Goal: Find specific page/section: Find specific page/section

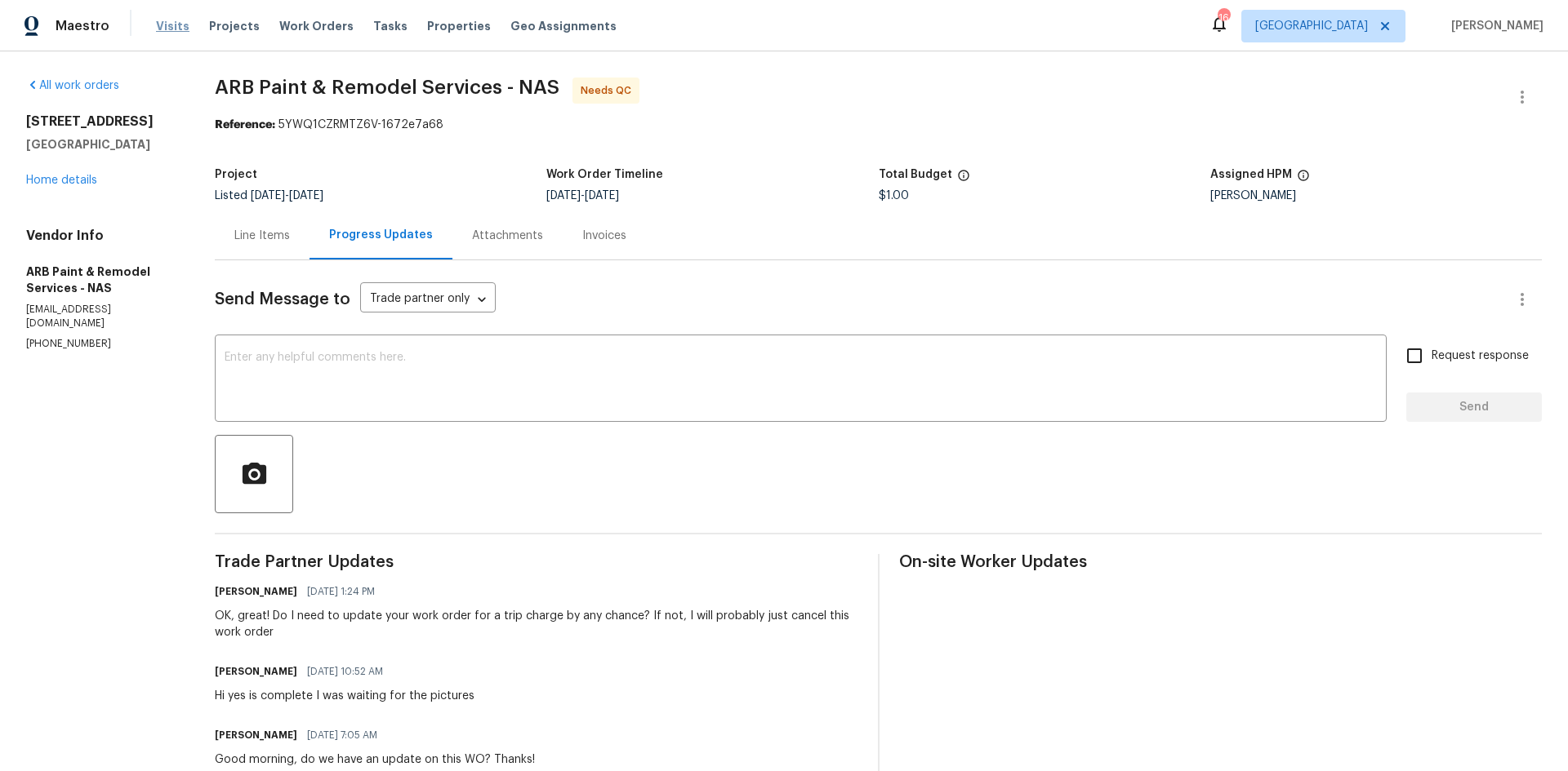
click at [172, 22] on span "Visits" at bounding box center [173, 25] width 33 height 17
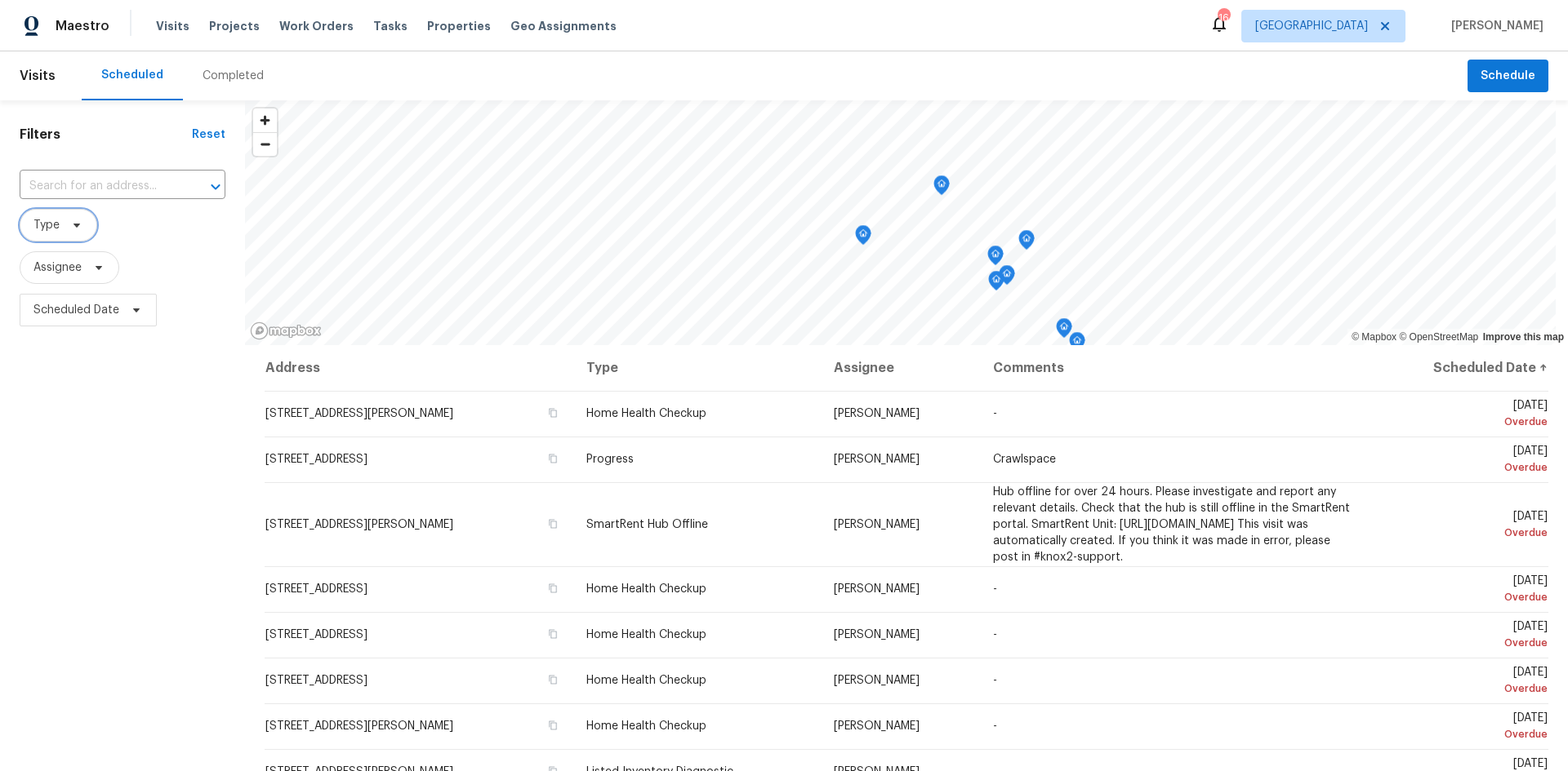
click at [90, 221] on span "Type" at bounding box center [58, 225] width 77 height 32
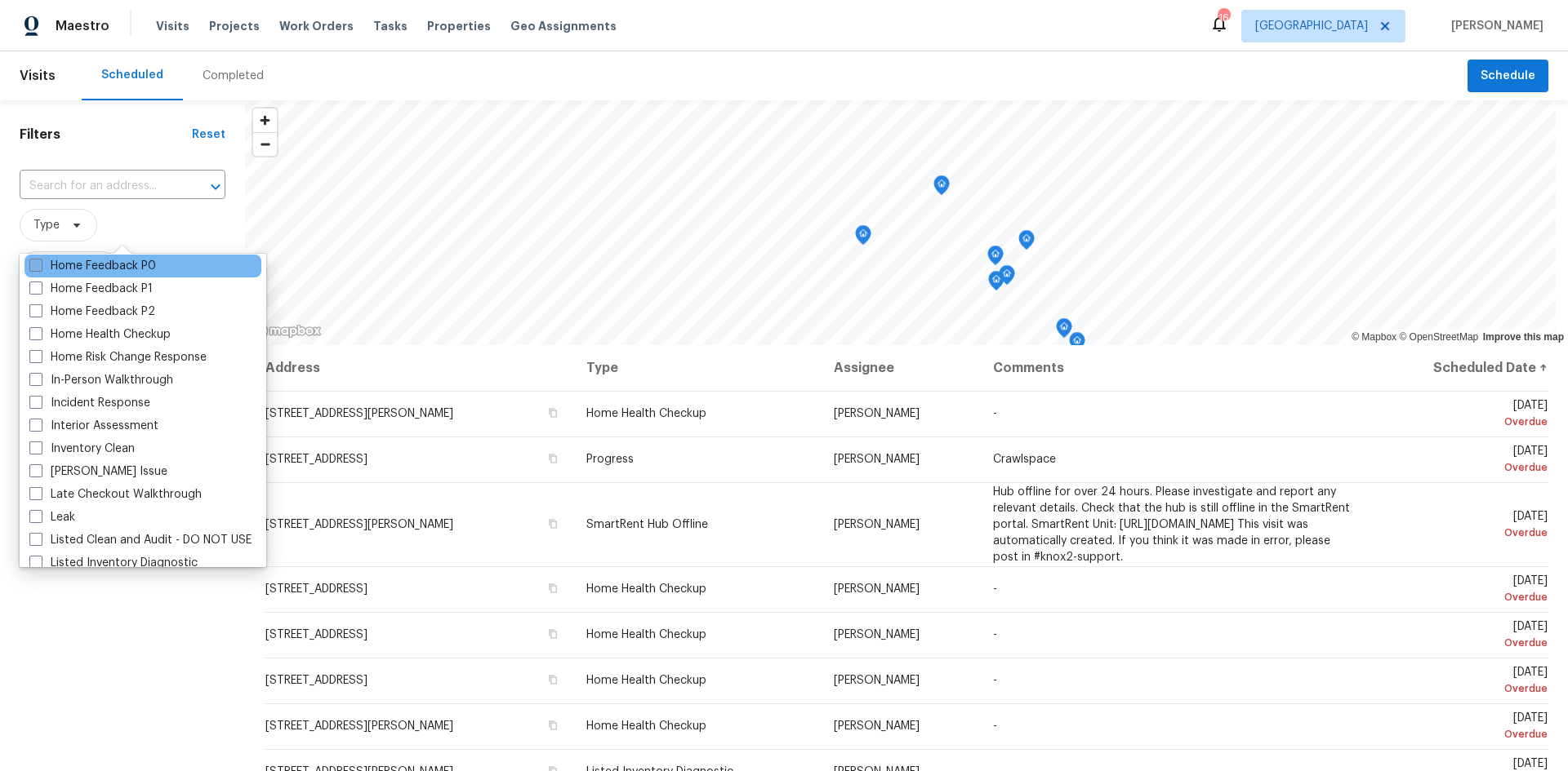
scroll to position [572, 0]
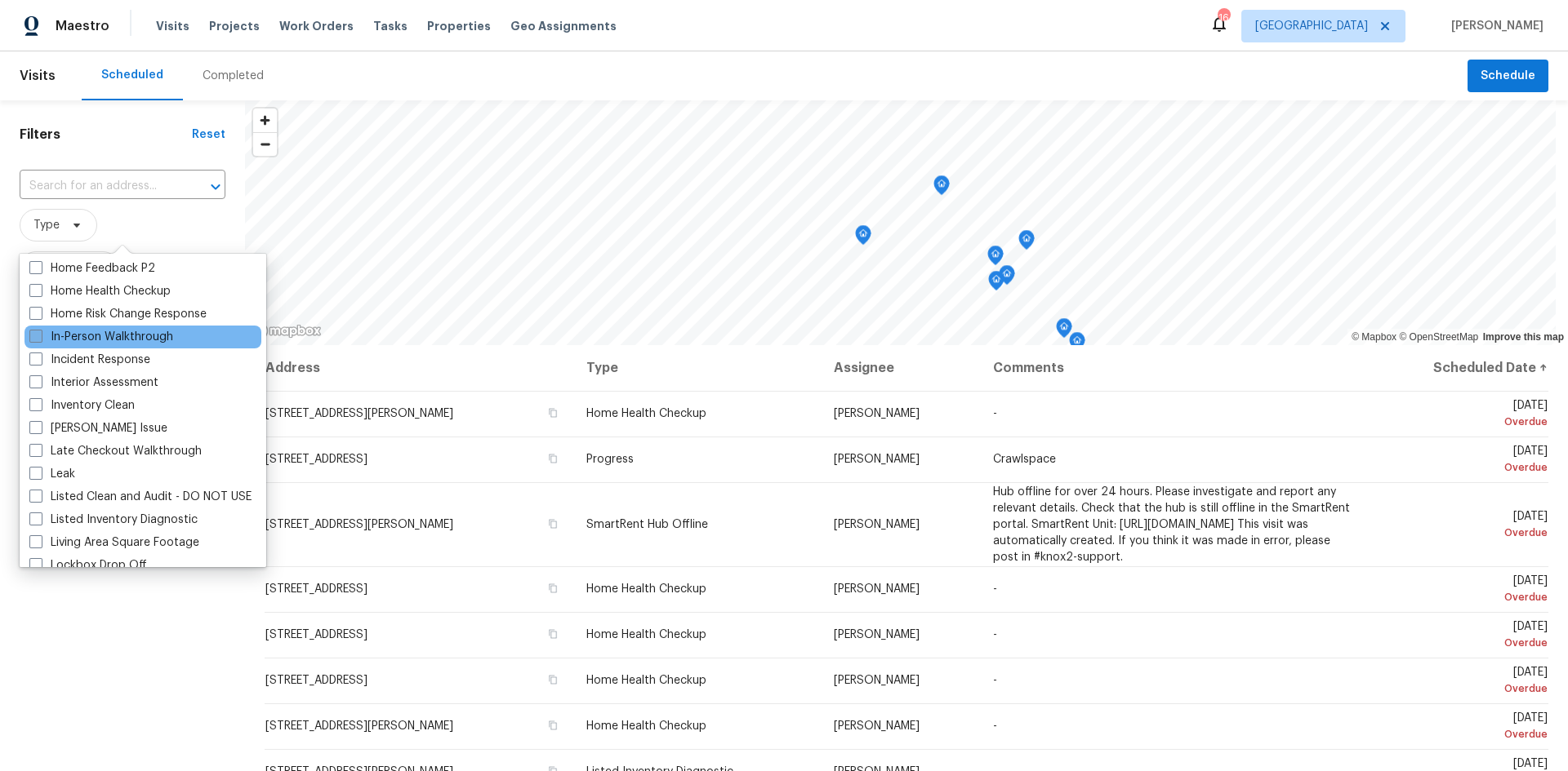
click at [109, 335] on label "In-Person Walkthrough" at bounding box center [101, 337] width 144 height 17
click at [40, 335] on input "In-Person Walkthrough" at bounding box center [34, 335] width 11 height 11
checkbox input "true"
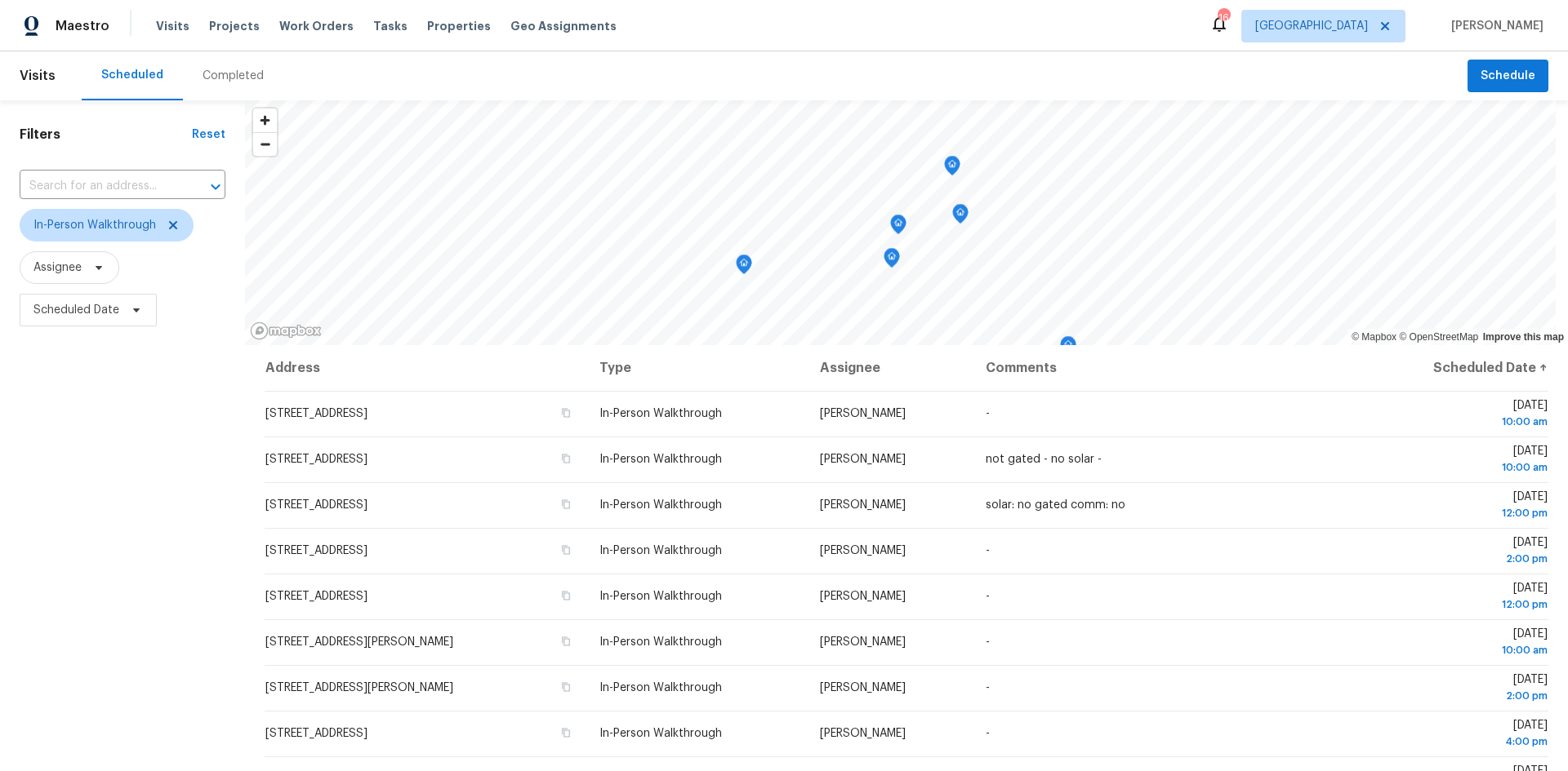
click at [43, 657] on div "Filters Reset ​ In-Person Walkthrough Assignee Scheduled Date" at bounding box center [122, 531] width 245 height 862
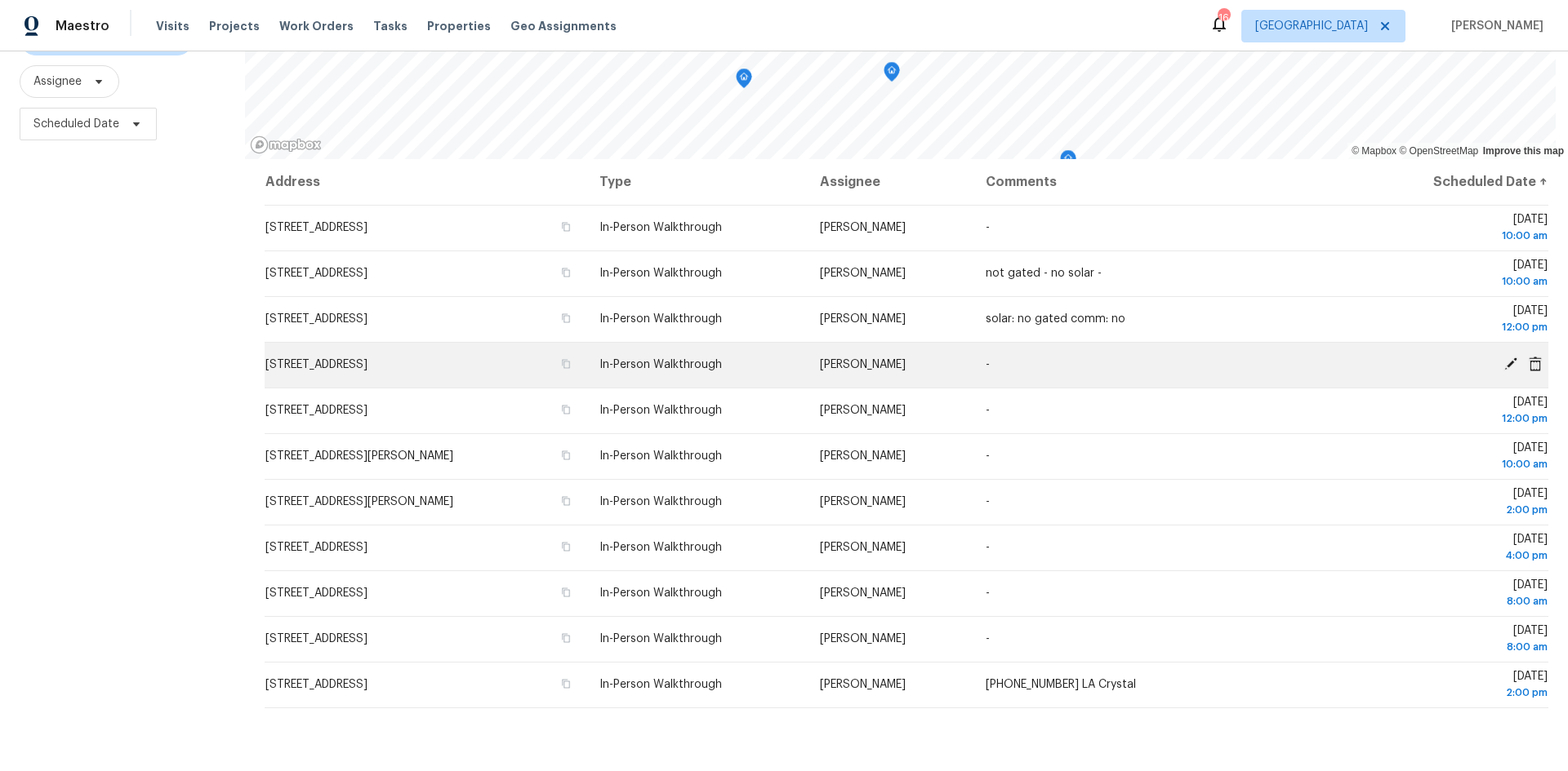
scroll to position [203, 0]
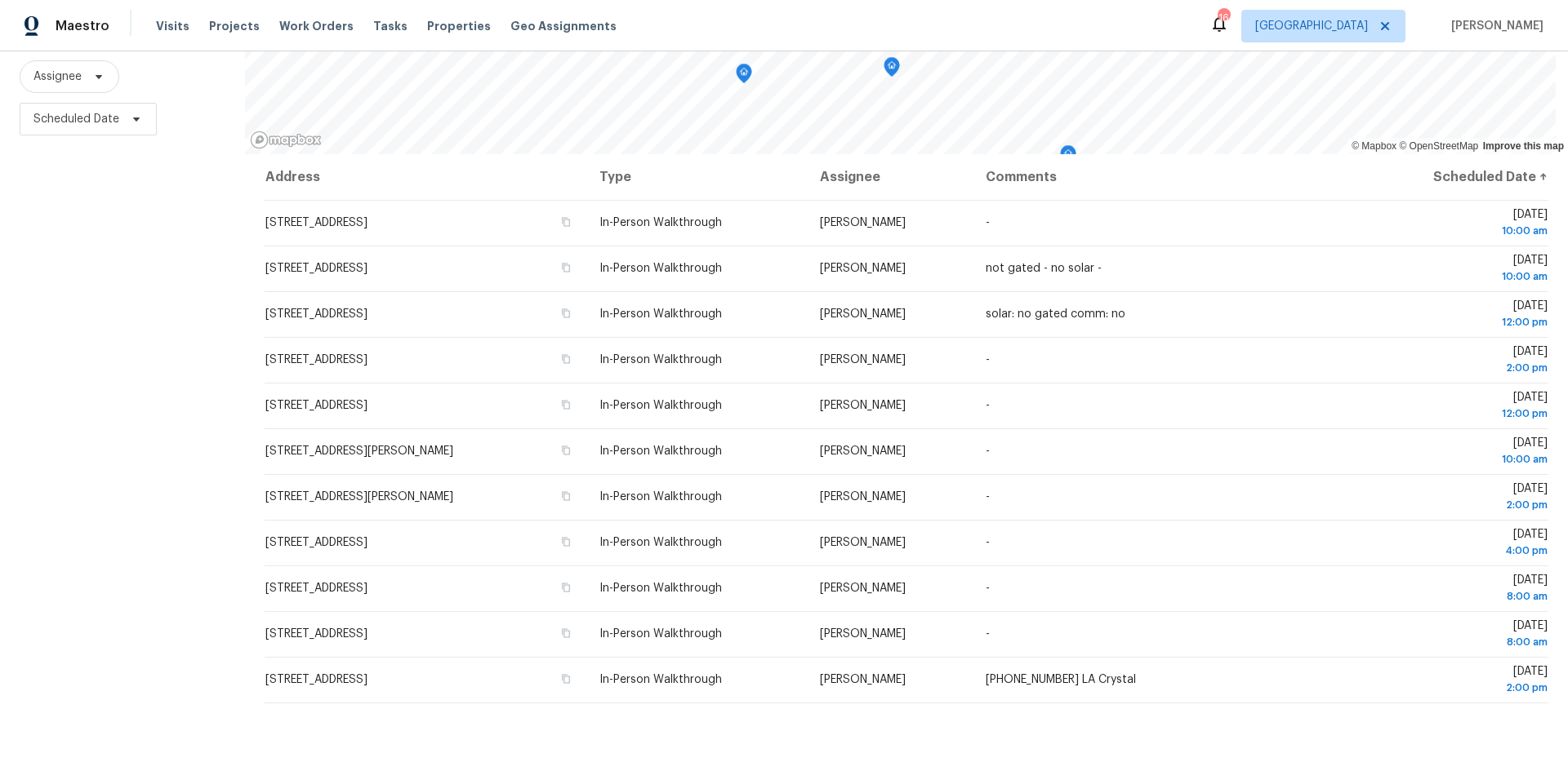
click at [84, 695] on div "Filters Reset ​ In-Person Walkthrough Assignee Scheduled Date" at bounding box center [122, 341] width 245 height 862
click at [134, 211] on div "Filters Reset ​ In-Person Walkthrough Assignee Scheduled Date" at bounding box center [122, 341] width 245 height 862
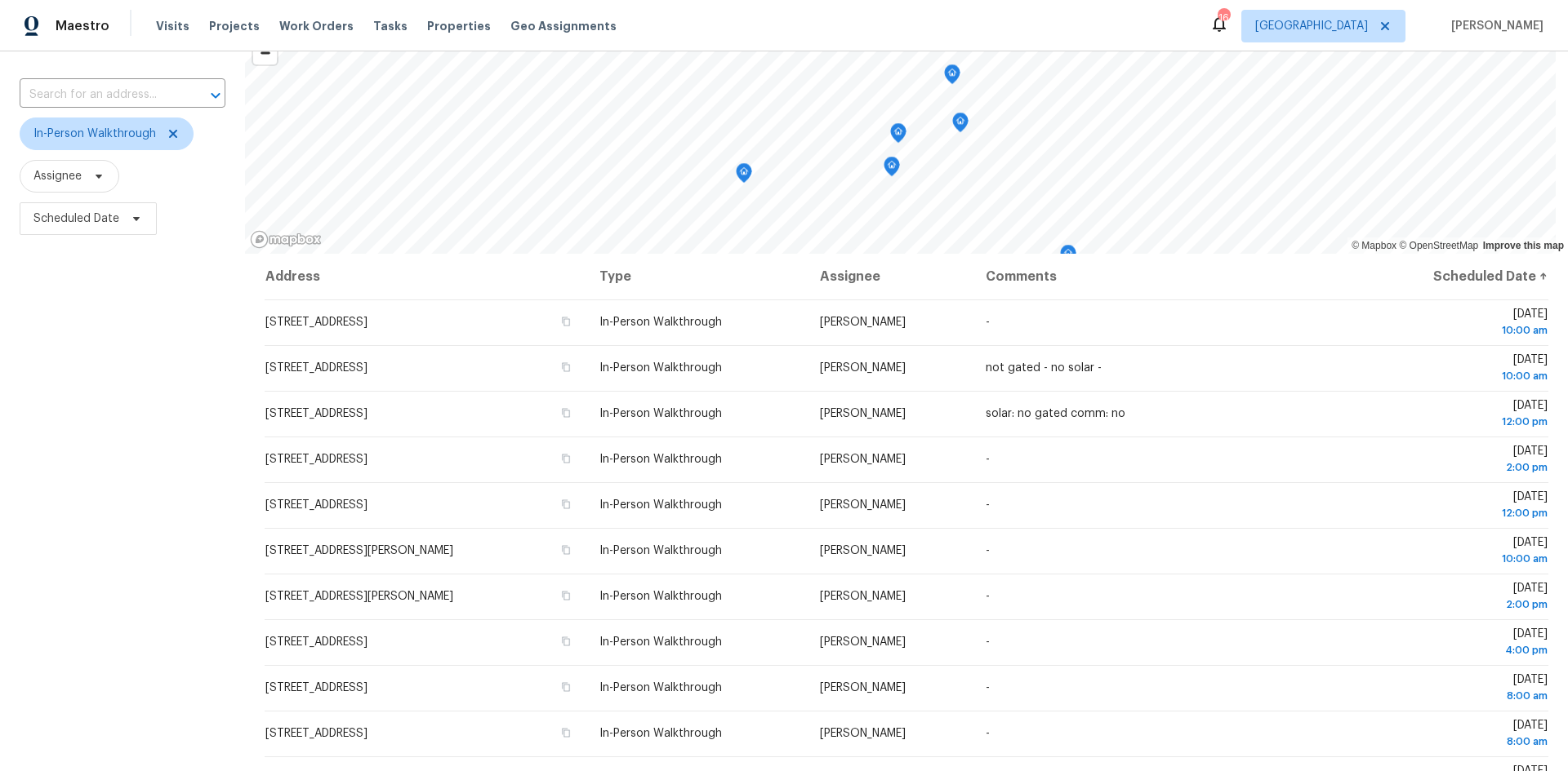
scroll to position [0, 0]
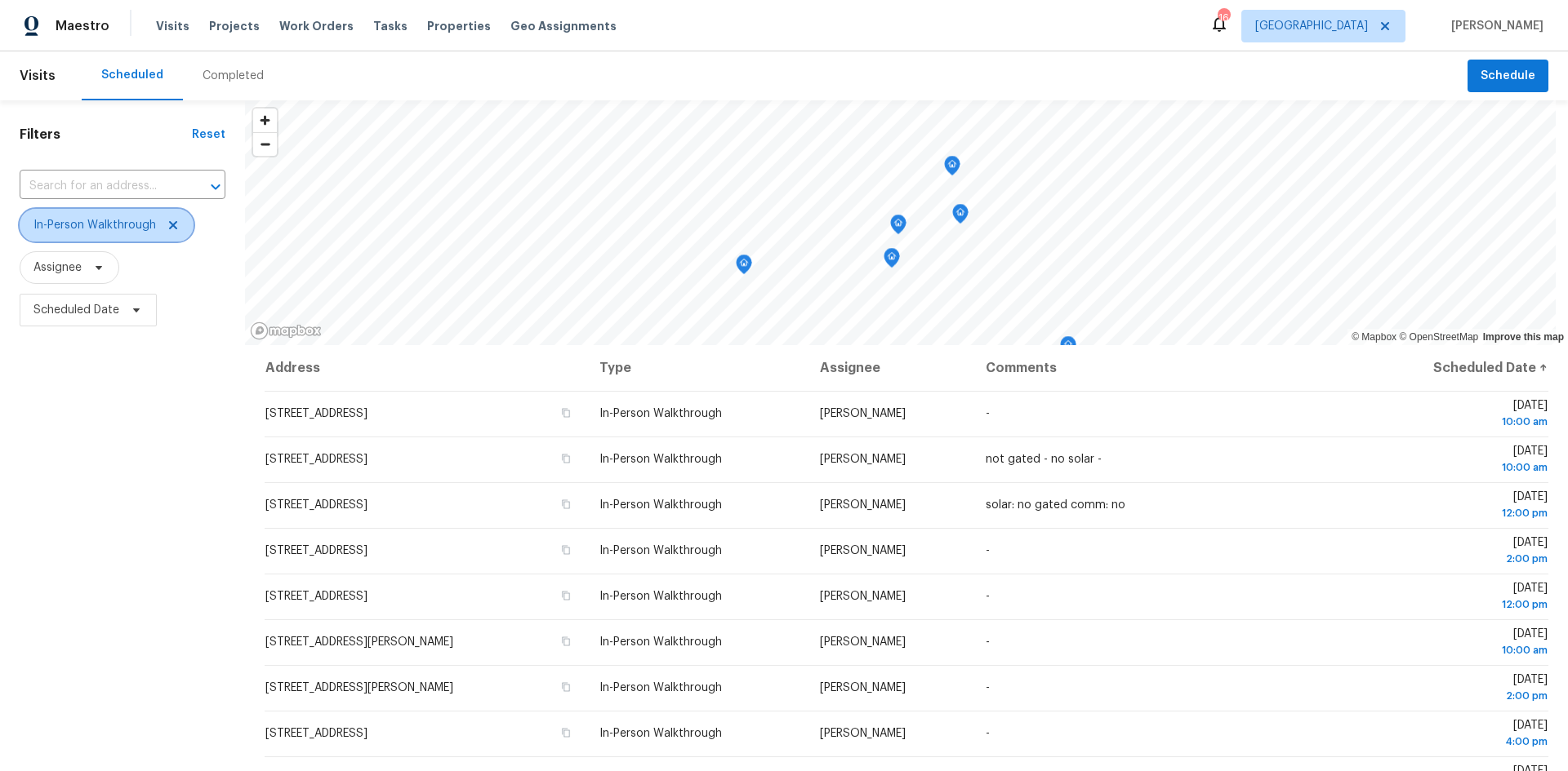
click at [172, 220] on icon at bounding box center [173, 225] width 13 height 13
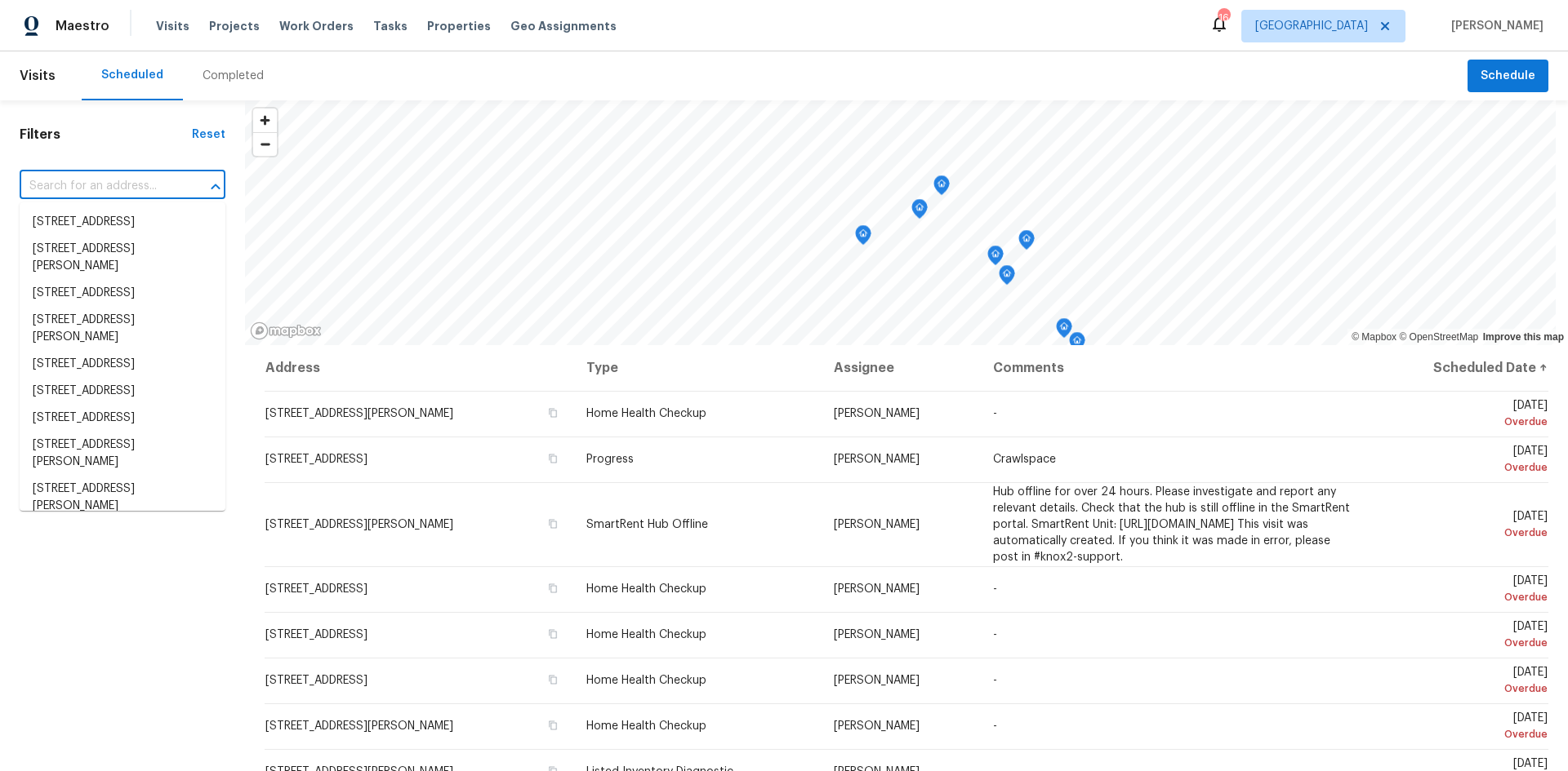
click at [164, 185] on input "text" at bounding box center [99, 186] width 160 height 25
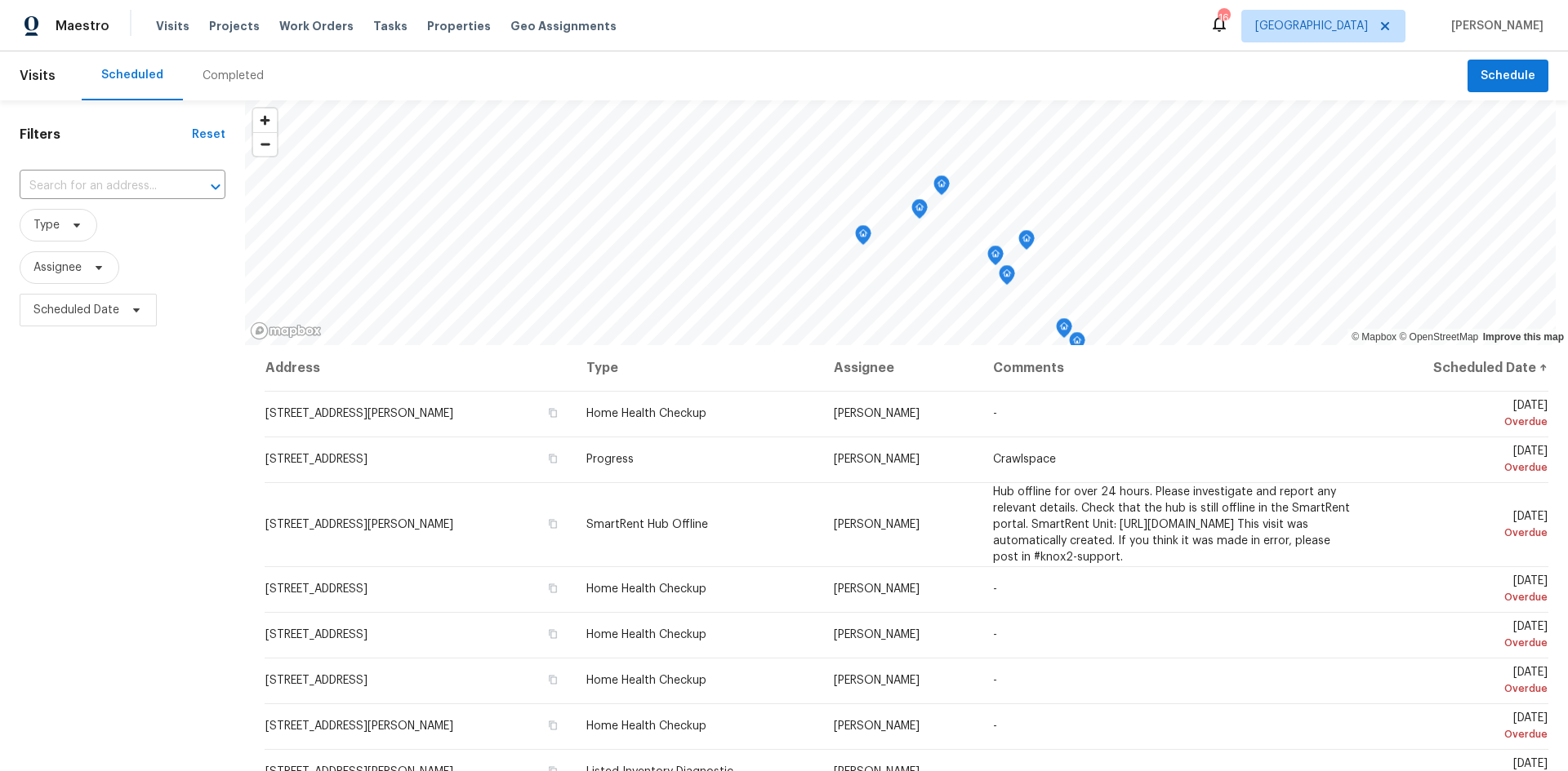
click at [81, 166] on div "Filters Reset ​ Type Assignee Scheduled Date" at bounding box center [122, 531] width 245 height 862
click at [73, 181] on input "text" at bounding box center [99, 186] width 160 height 25
type input "795 merr"
